Goal: Information Seeking & Learning: Learn about a topic

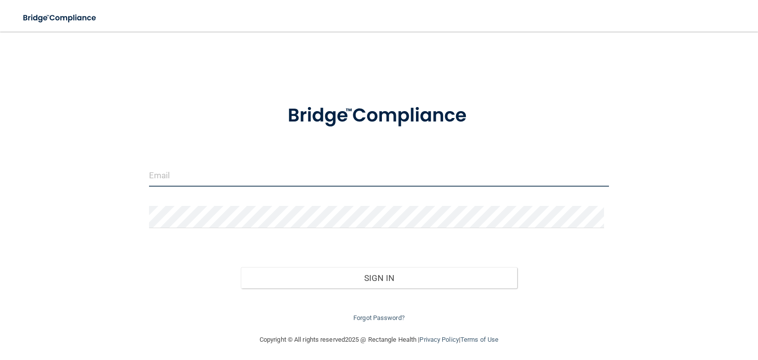
click at [272, 174] on input "email" at bounding box center [379, 175] width 460 height 22
type input "[EMAIL_ADDRESS][PERSON_NAME][DOMAIN_NAME]"
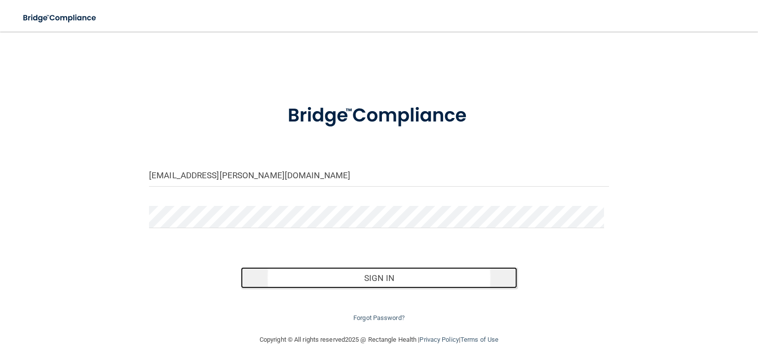
click at [360, 277] on button "Sign In" at bounding box center [379, 278] width 276 height 22
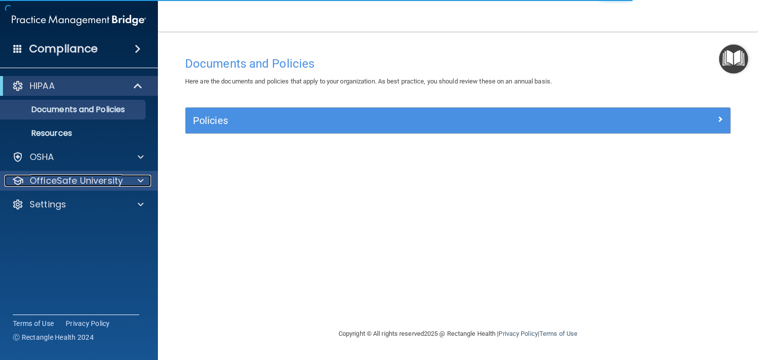
click at [78, 186] on p "OfficeSafe University" at bounding box center [76, 181] width 93 height 12
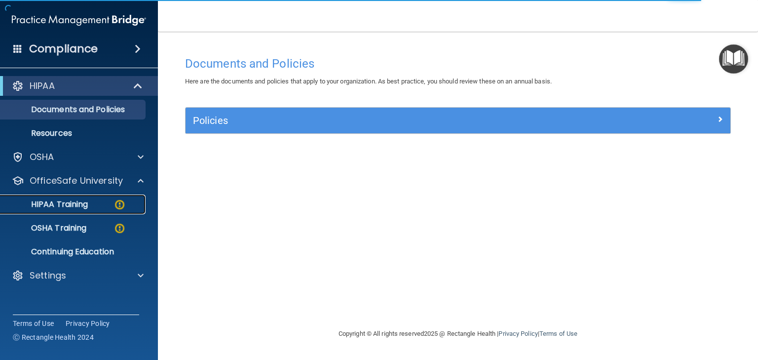
click at [81, 200] on p "HIPAA Training" at bounding box center [46, 204] width 81 height 10
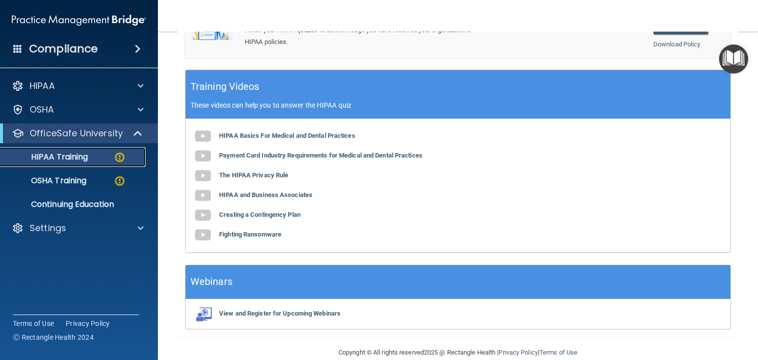
scroll to position [381, 0]
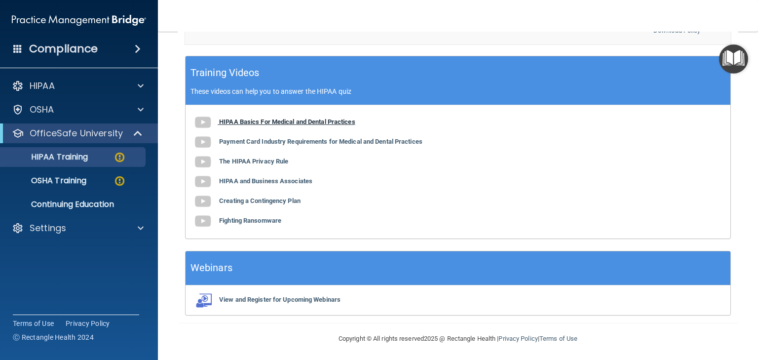
click at [228, 119] on b "HIPAA Basics For Medical and Dental Practices" at bounding box center [287, 121] width 136 height 7
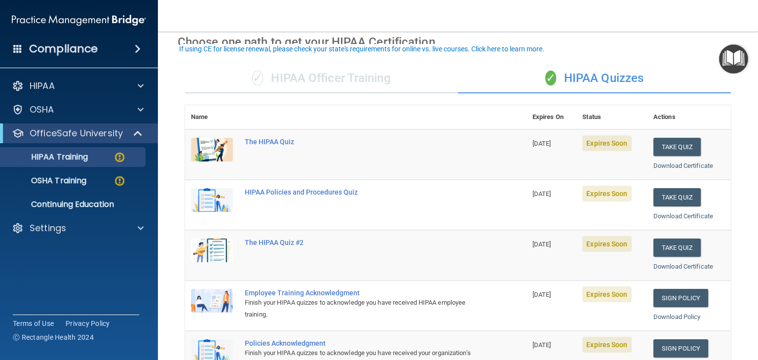
scroll to position [36, 0]
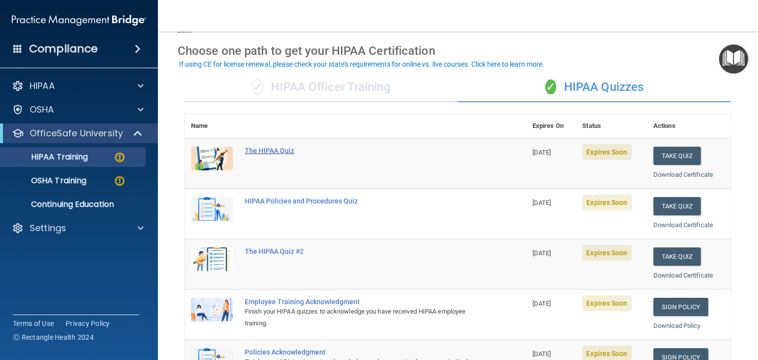
click at [273, 149] on div "The HIPAA Quiz" at bounding box center [361, 150] width 232 height 8
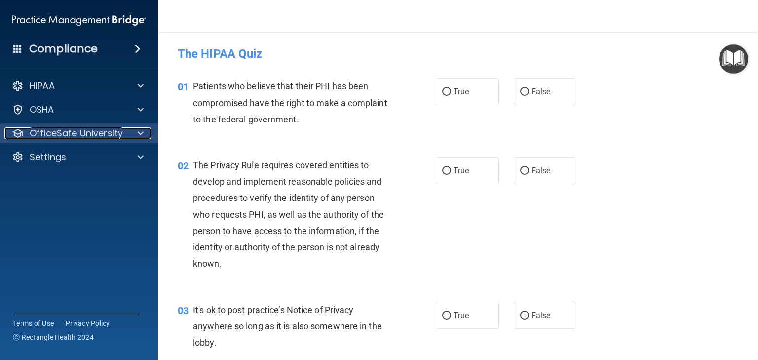
click at [135, 135] on div at bounding box center [139, 133] width 25 height 12
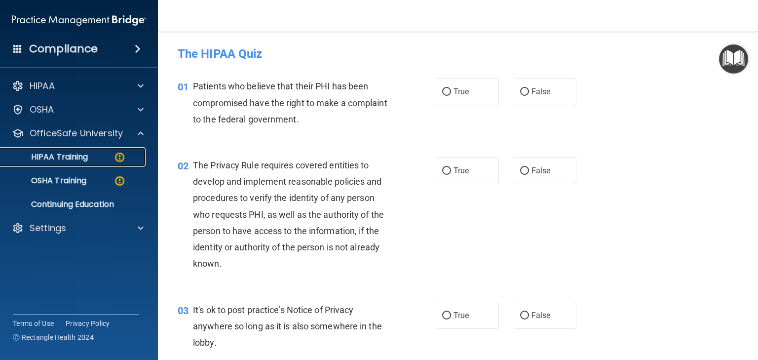
click at [79, 158] on p "HIPAA Training" at bounding box center [46, 157] width 81 height 10
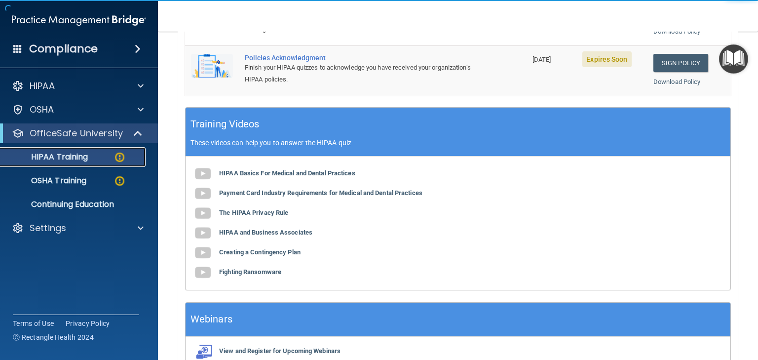
scroll to position [345, 0]
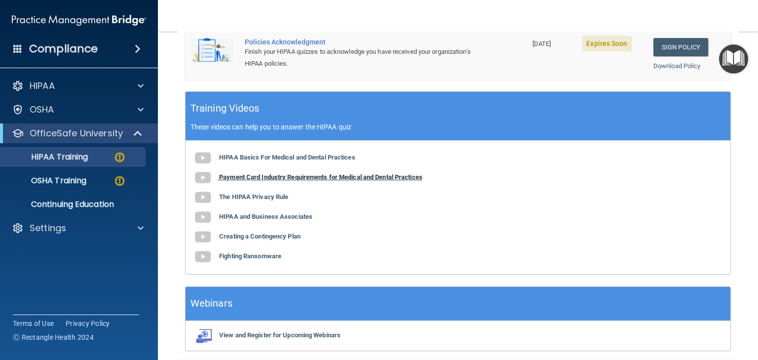
click at [320, 173] on b "Payment Card Industry Requirements for Medical and Dental Practices" at bounding box center [320, 176] width 203 height 7
